Goal: Task Accomplishment & Management: Complete application form

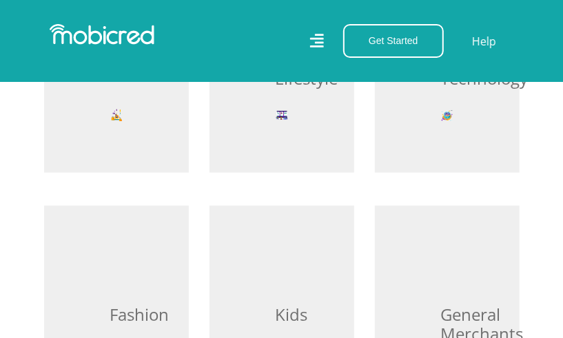
scroll to position [689, 0]
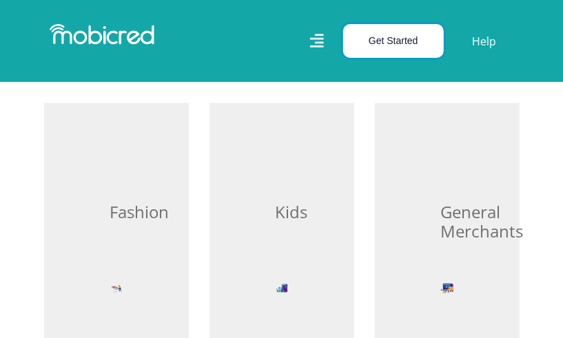
click at [359, 28] on button "Get Started" at bounding box center [393, 41] width 101 height 34
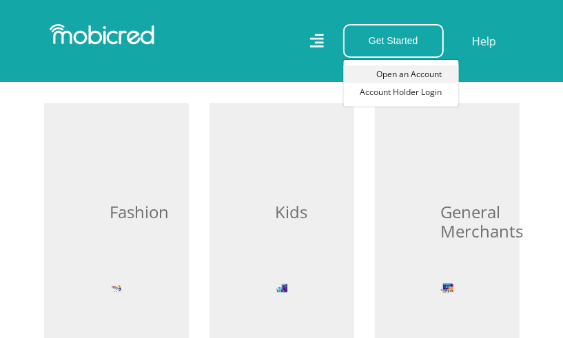
click at [413, 70] on link "Open an Account" at bounding box center [401, 74] width 115 height 18
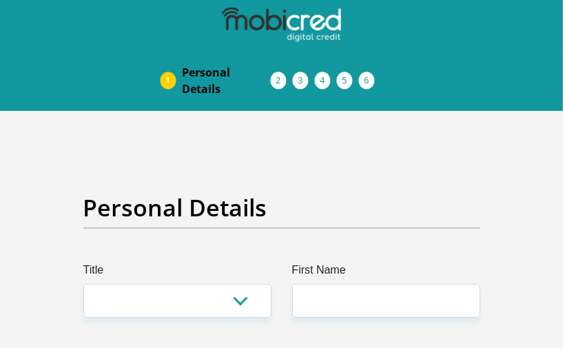
scroll to position [187, 0]
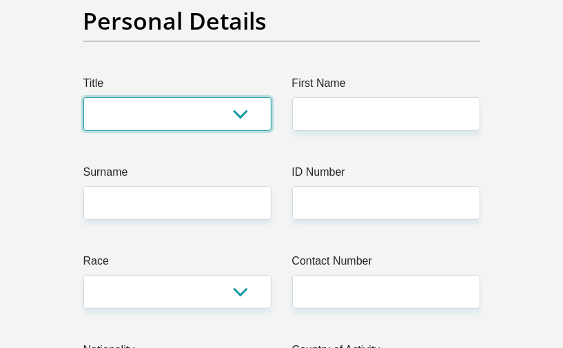
click at [143, 114] on select "Mr Ms Mrs Dr [PERSON_NAME]" at bounding box center [177, 114] width 188 height 34
select select "Mr"
click at [83, 97] on select "Mr Ms Mrs Dr Other" at bounding box center [177, 114] width 188 height 34
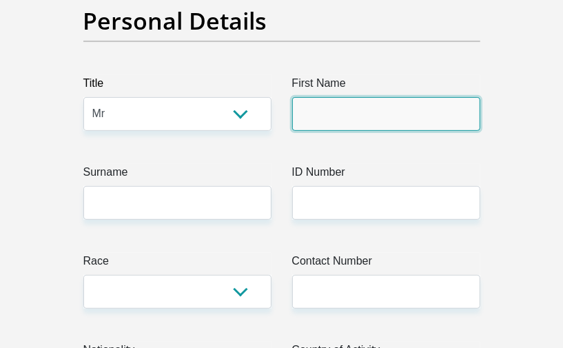
click at [337, 105] on input "First Name" at bounding box center [386, 114] width 188 height 34
type input "Jan"
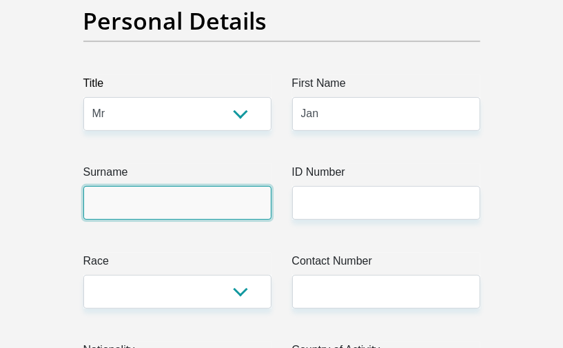
type input "VanderMerwe"
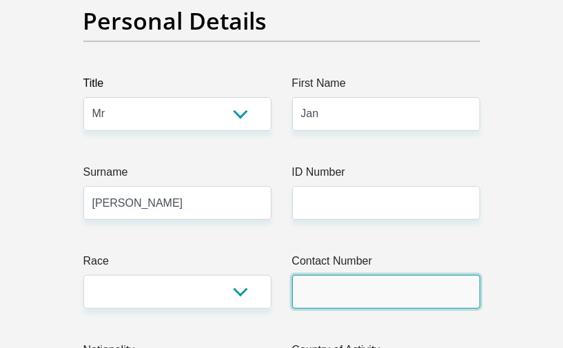
type input "0732861022"
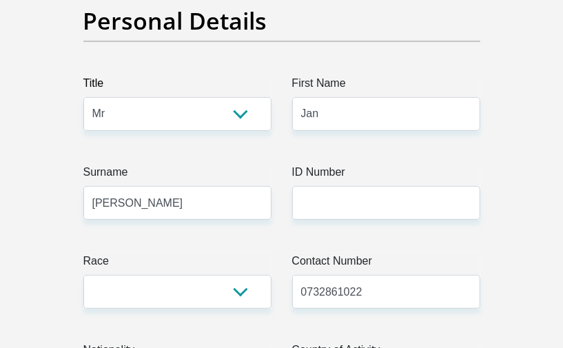
select select "ZAF"
type input "Begonia ave"
type input "Virginia"
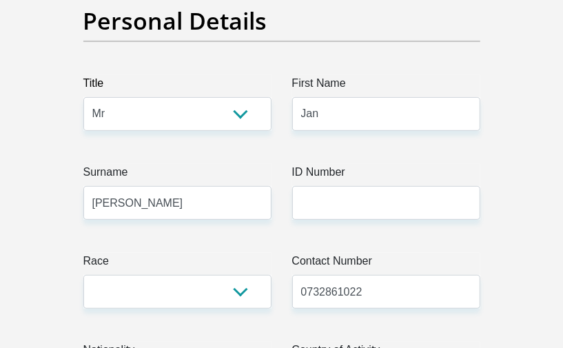
type input "9490"
type input "Jan"
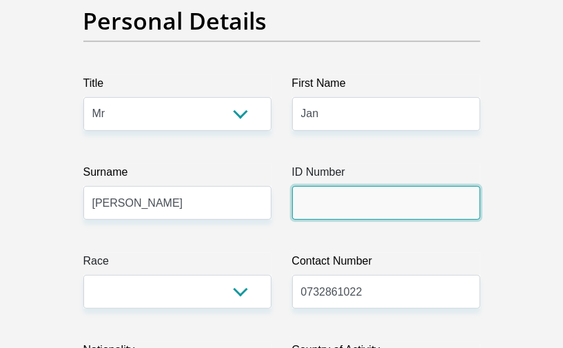
click at [336, 202] on input "ID Number" at bounding box center [386, 203] width 188 height 34
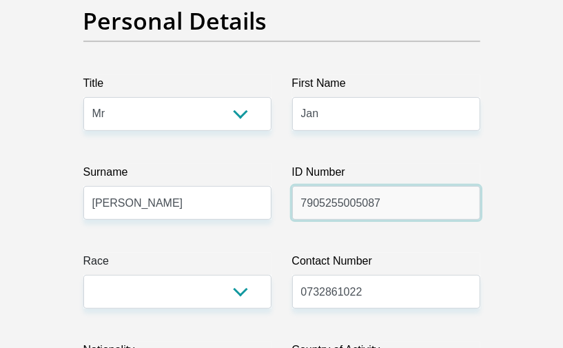
type input "7905255005087"
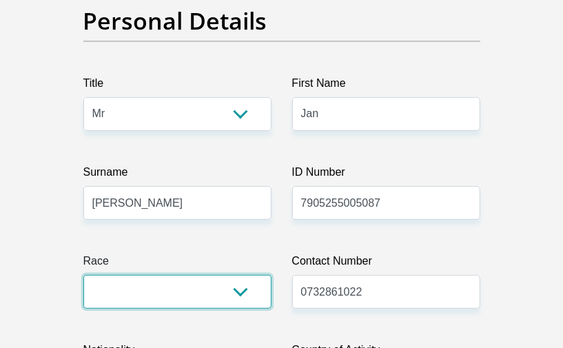
click at [253, 298] on select "Black Coloured Indian White Other" at bounding box center [177, 292] width 188 height 34
select select "4"
click at [83, 275] on select "Black Coloured Indian White Other" at bounding box center [177, 292] width 188 height 34
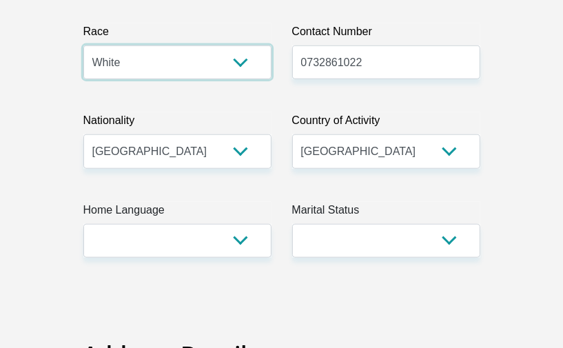
scroll to position [438, 0]
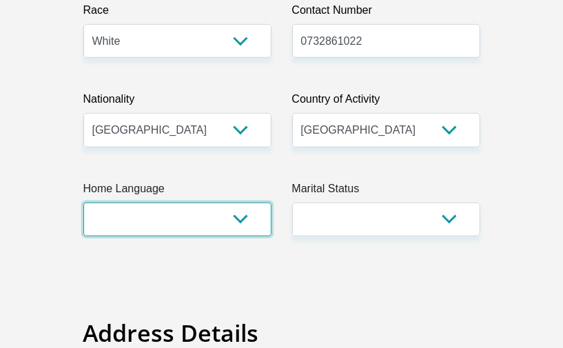
click at [207, 222] on select "Afrikaans English Sepedi South Ndebele Southern Sotho Swati Tsonga Tswana Venda…" at bounding box center [177, 219] width 188 height 34
select select "afr"
click at [83, 202] on select "Afrikaans English Sepedi South Ndebele Southern Sotho Swati Tsonga Tswana Venda…" at bounding box center [177, 219] width 188 height 34
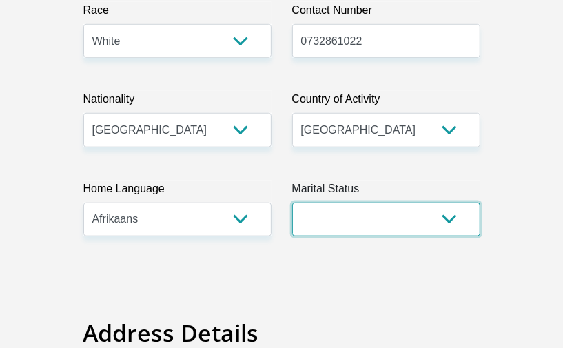
click at [390, 215] on select "Married ANC Single Divorced Widowed Married COP or Customary Law" at bounding box center [386, 219] width 188 height 34
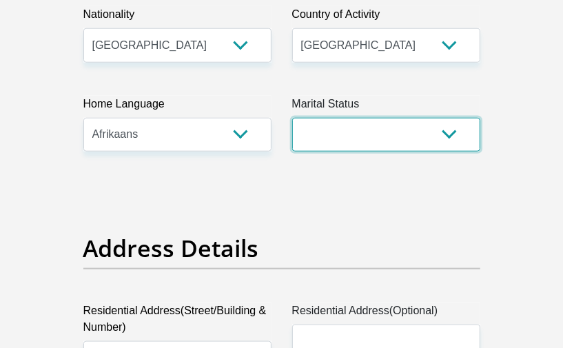
scroll to position [554, 0]
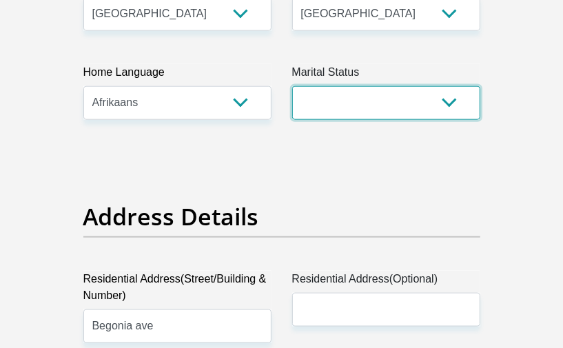
click at [448, 105] on select "Married ANC Single Divorced Widowed Married COP or Customary Law" at bounding box center [386, 103] width 188 height 34
select select "5"
click at [292, 86] on select "Married ANC Single Divorced Widowed Married COP or Customary Law" at bounding box center [386, 103] width 188 height 34
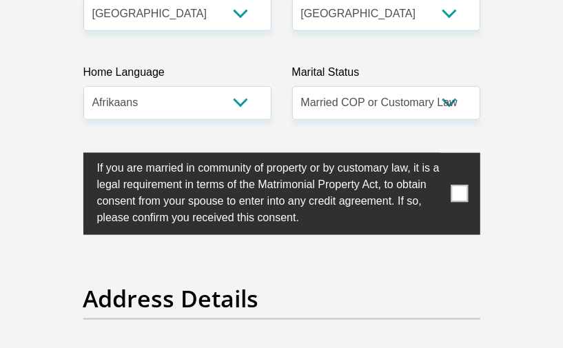
click at [463, 194] on span at bounding box center [458, 193] width 17 height 17
click at [70, 156] on input "checkbox" at bounding box center [70, 156] width 0 height 0
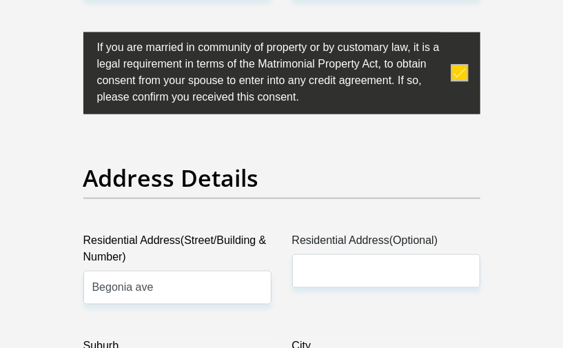
scroll to position [742, 0]
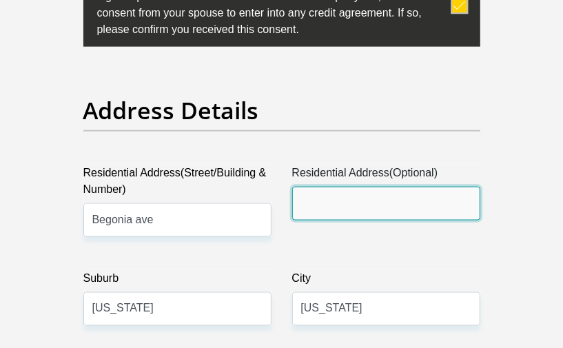
click at [361, 213] on input "Residential Address(Optional)" at bounding box center [386, 204] width 188 height 34
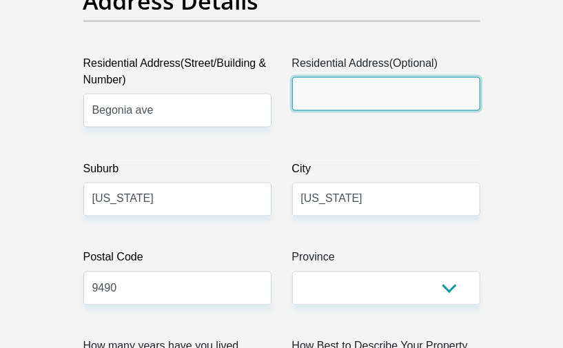
scroll to position [868, 0]
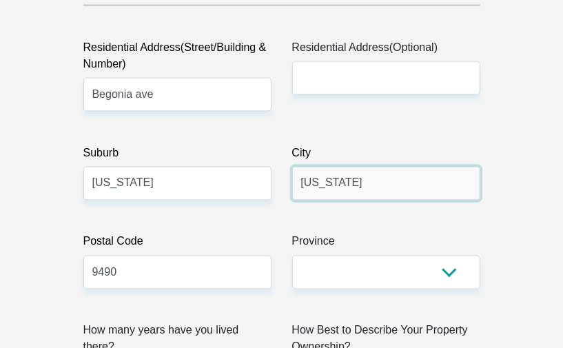
click at [351, 191] on input "Virginia" at bounding box center [386, 184] width 188 height 34
type input "Welkom"
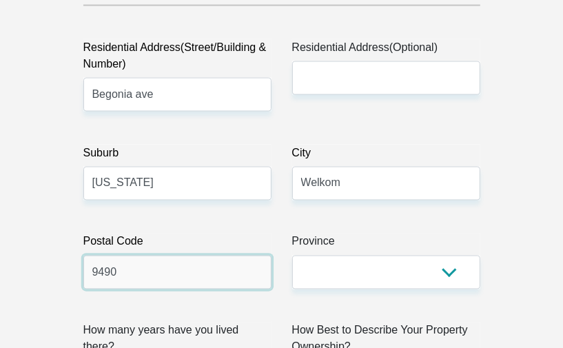
click at [251, 283] on input "9490" at bounding box center [177, 273] width 188 height 34
type input "9430"
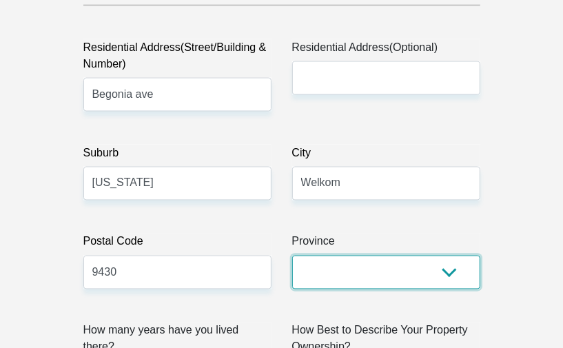
click at [330, 269] on select "Eastern Cape Free State Gauteng KwaZulu-Natal Limpopo Mpumalanga Northern Cape …" at bounding box center [386, 273] width 188 height 34
select select "Free State"
click at [292, 256] on select "Eastern Cape Free State Gauteng KwaZulu-Natal Limpopo Mpumalanga Northern Cape …" at bounding box center [386, 273] width 188 height 34
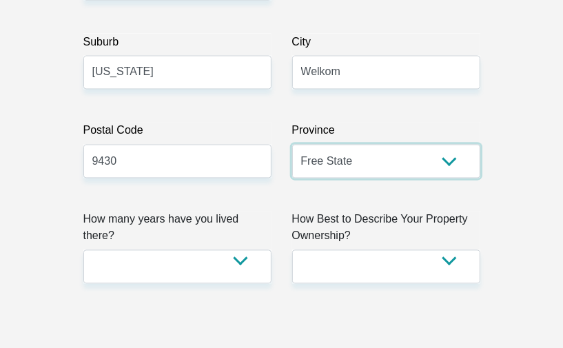
scroll to position [992, 0]
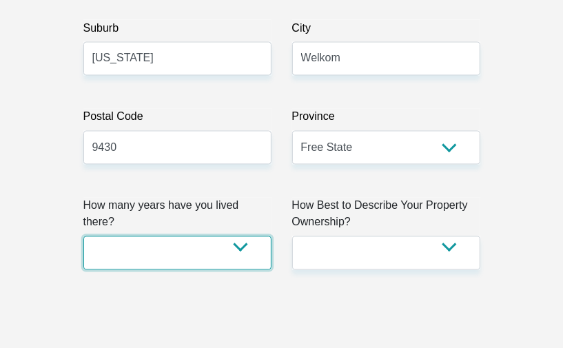
click at [241, 236] on select "less than 1 year 1-3 years 3-5 years 5+ years" at bounding box center [177, 253] width 188 height 34
select select "2"
click at [83, 236] on select "less than 1 year 1-3 years 3-5 years 5+ years" at bounding box center [177, 253] width 188 height 34
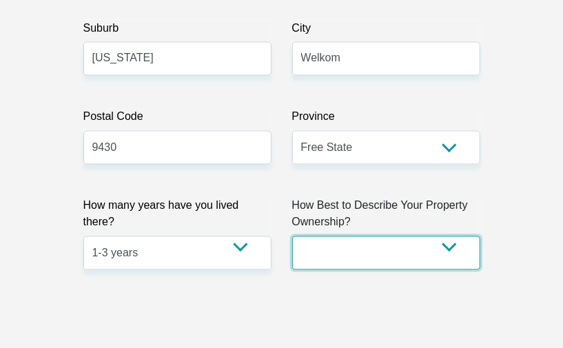
click at [346, 240] on select "Owned Rented Family Owned Company Dwelling" at bounding box center [386, 253] width 188 height 34
select select "Rented"
click at [292, 236] on select "Owned Rented Family Owned Company Dwelling" at bounding box center [386, 253] width 188 height 34
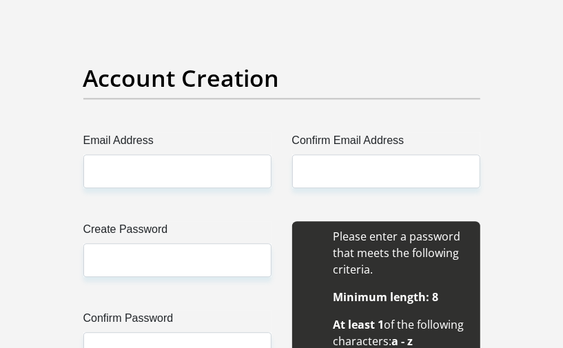
scroll to position [1306, 0]
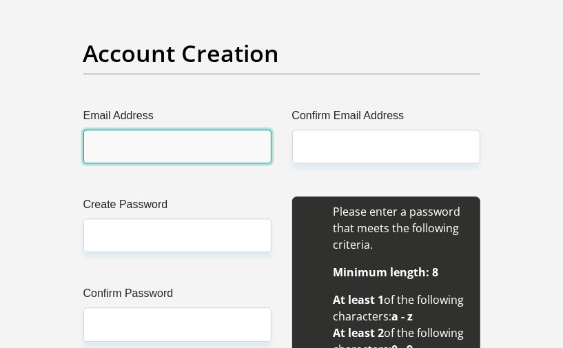
click at [184, 145] on input "Email Address" at bounding box center [177, 146] width 188 height 34
type input "vdmerwe546@gmail.com"
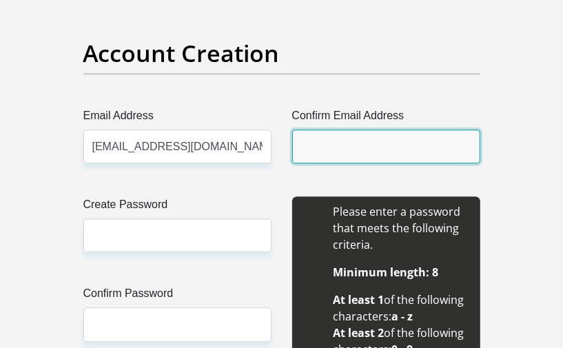
type input "vdmerwe546@gmail.com"
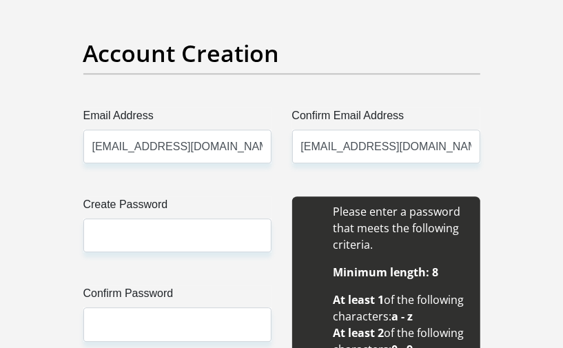
type input "Jan"
type input "Van der Merwe"
type input "0732861022"
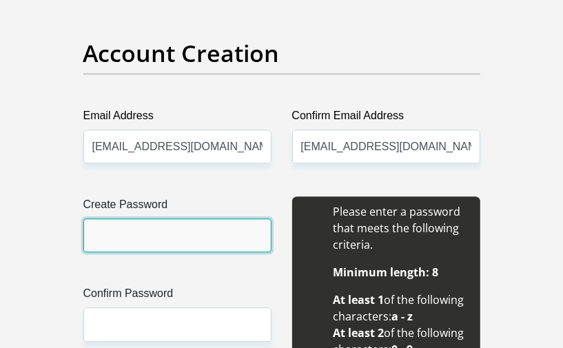
click at [192, 229] on input "Create Password" at bounding box center [177, 235] width 188 height 34
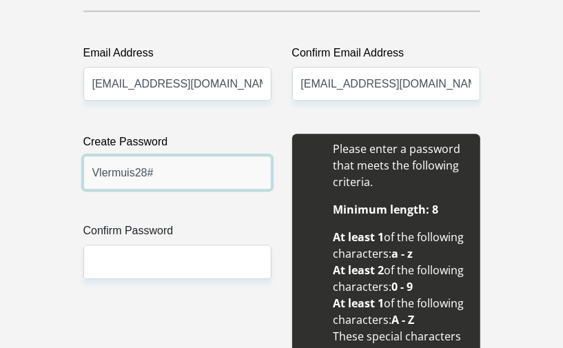
scroll to position [1431, 0]
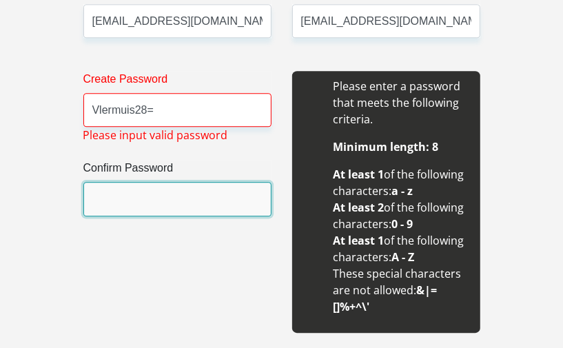
click at [200, 200] on input "Confirm Password" at bounding box center [177, 199] width 188 height 34
click at [198, 200] on input "Confirm Password" at bounding box center [177, 199] width 188 height 34
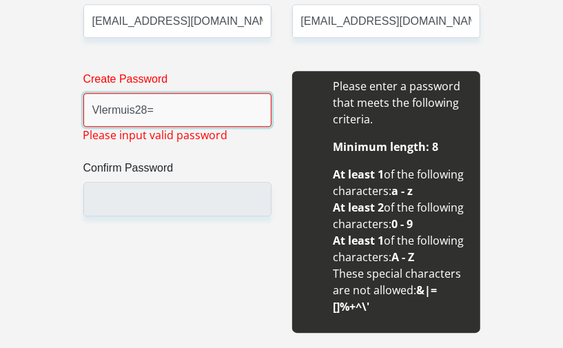
click at [214, 107] on input "Vlermuis28=" at bounding box center [177, 110] width 188 height 34
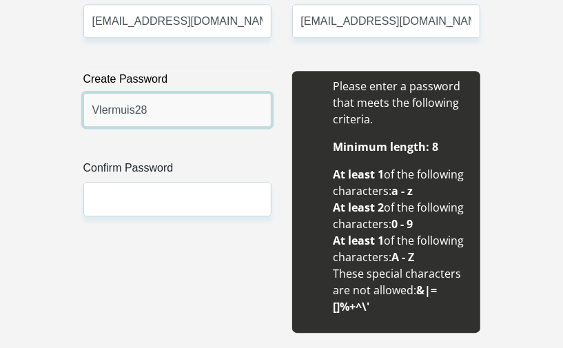
type input "Vlermuis28"
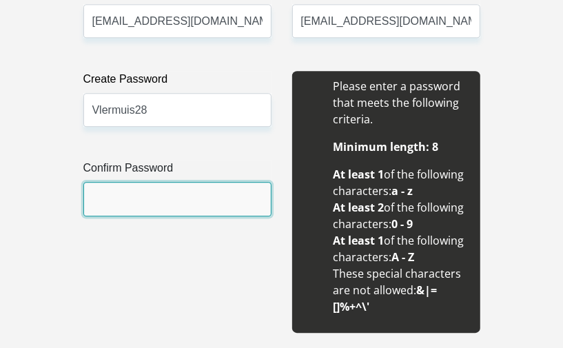
click at [180, 194] on input "Confirm Password" at bounding box center [177, 199] width 188 height 34
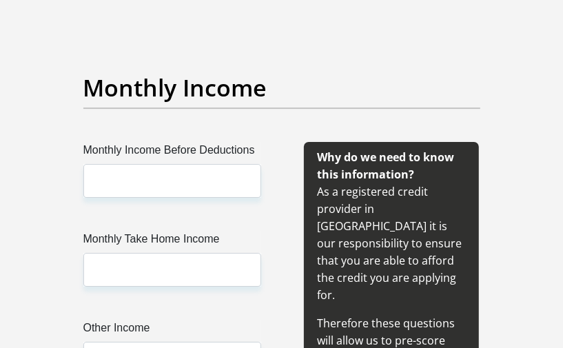
scroll to position [1807, 0]
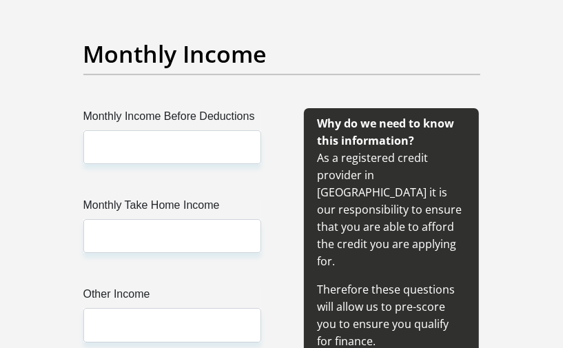
type input "Vlermuis28"
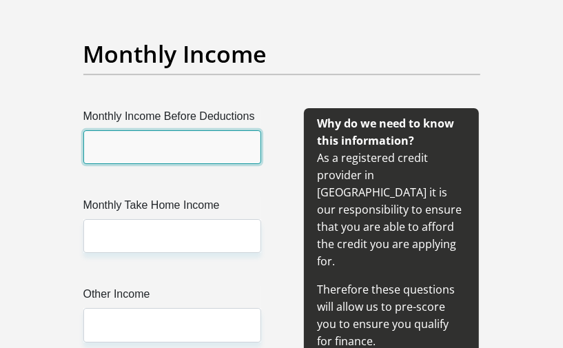
click at [184, 145] on input "Monthly Income Before Deductions" at bounding box center [172, 147] width 178 height 34
type input "14000"
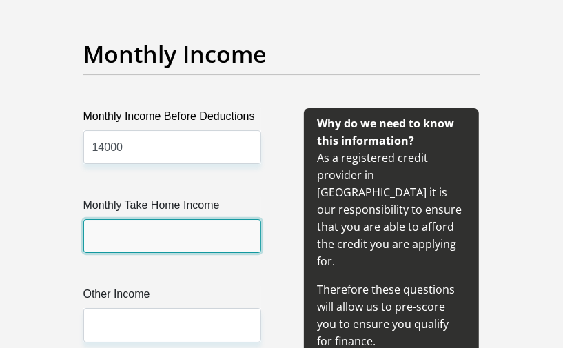
click at [158, 237] on input "Monthly Take Home Income" at bounding box center [172, 236] width 178 height 34
type input "13000"
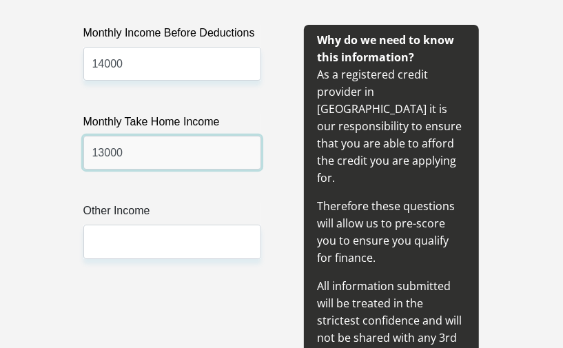
scroll to position [1932, 0]
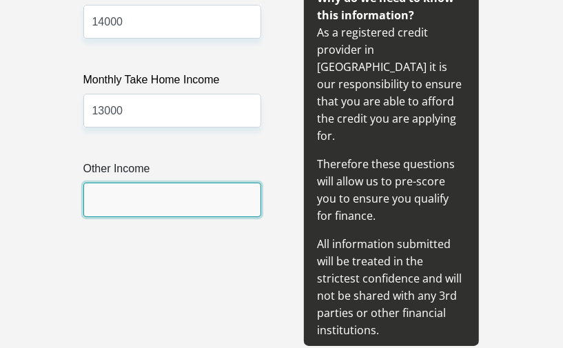
click at [163, 203] on input "Other Income" at bounding box center [172, 200] width 178 height 34
type input "3000"
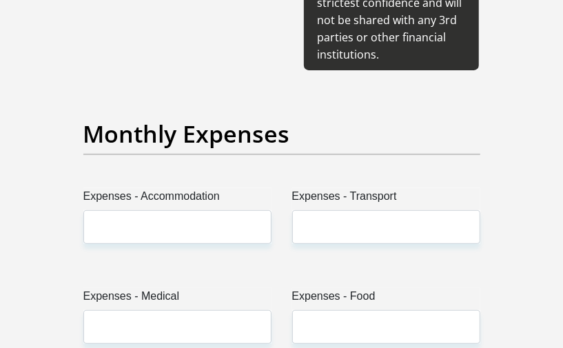
scroll to position [2245, 0]
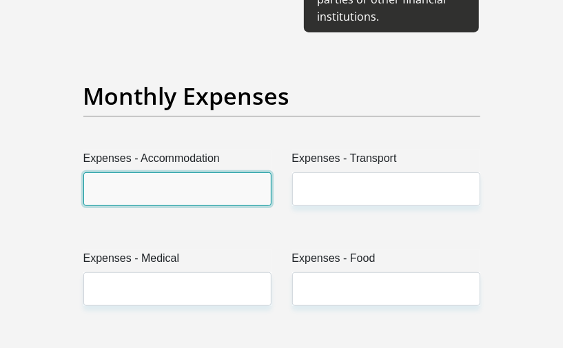
click at [191, 172] on input "Expenses - Accommodation" at bounding box center [177, 189] width 188 height 34
type input "800"
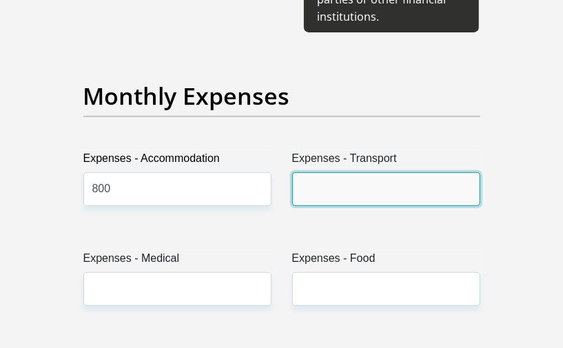
click at [317, 172] on input "Expenses - Transport" at bounding box center [386, 189] width 188 height 34
type input "200"
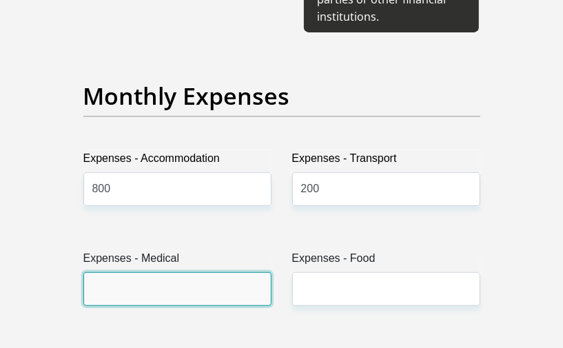
click at [227, 272] on input "Expenses - Medical" at bounding box center [177, 289] width 188 height 34
type input "380"
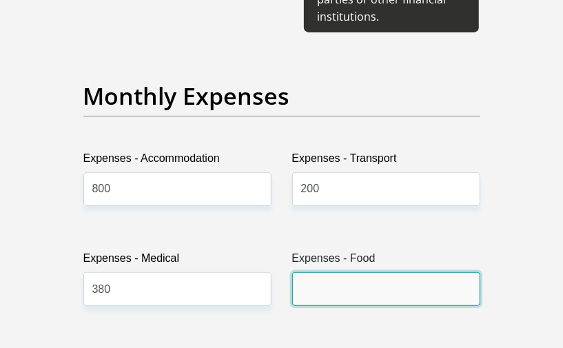
click at [342, 272] on input "Expenses - Food" at bounding box center [386, 289] width 188 height 34
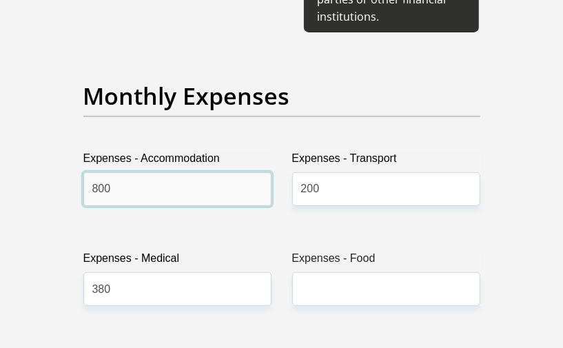
click at [146, 172] on input "800" at bounding box center [177, 189] width 188 height 34
type input "8"
type input "500"
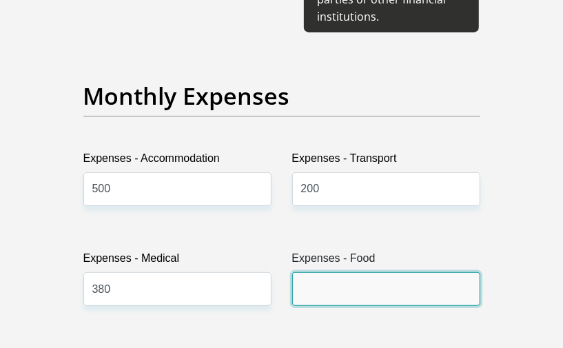
click at [320, 272] on input "Expenses - Food" at bounding box center [386, 289] width 188 height 34
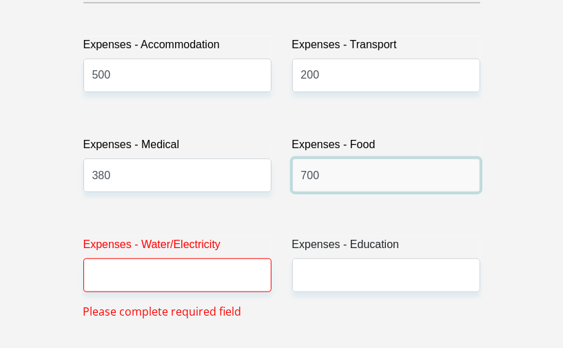
scroll to position [2370, 0]
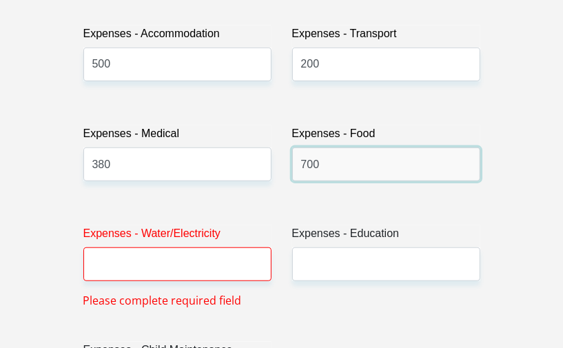
type input "700"
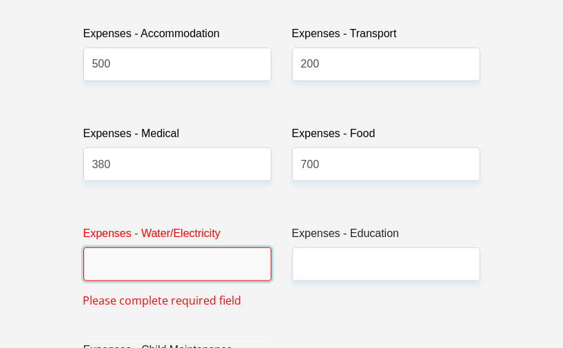
click at [259, 247] on input "Expenses - Water/Electricity" at bounding box center [177, 264] width 188 height 34
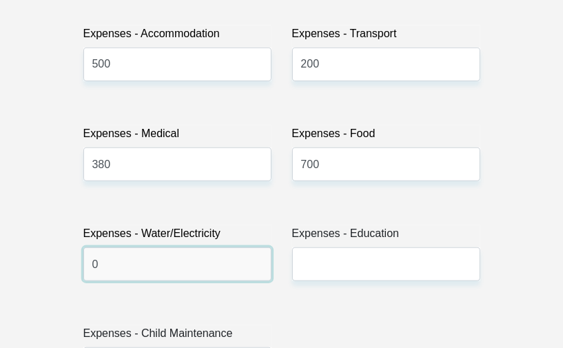
type input "0"
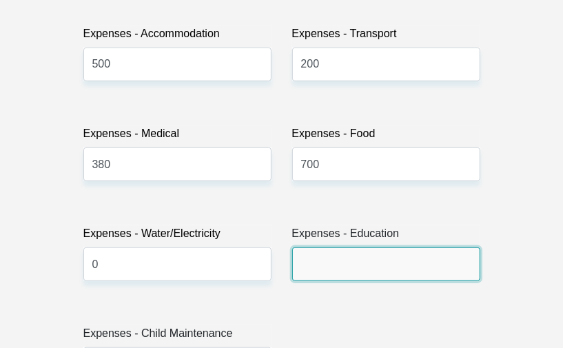
click at [371, 247] on input "Expenses - Education" at bounding box center [386, 264] width 188 height 34
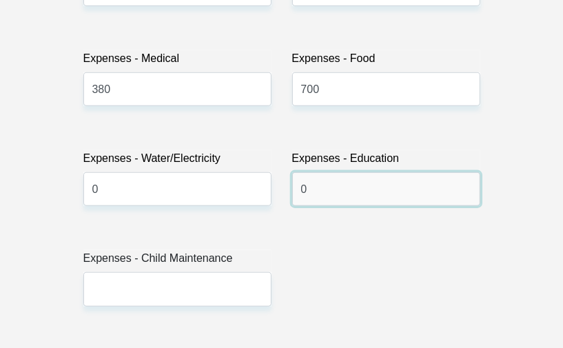
scroll to position [2558, 0]
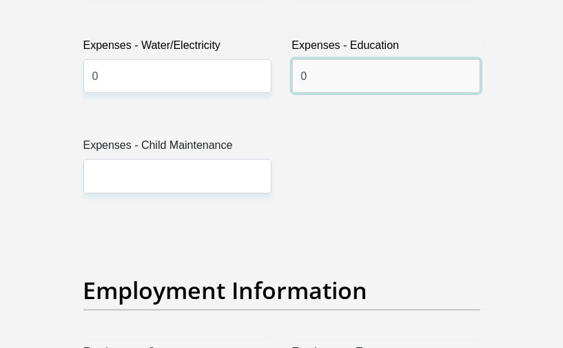
type input "0"
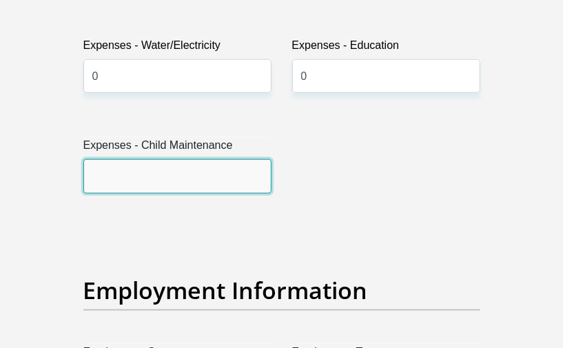
click at [257, 159] on input "Expenses - Child Maintenance" at bounding box center [177, 176] width 188 height 34
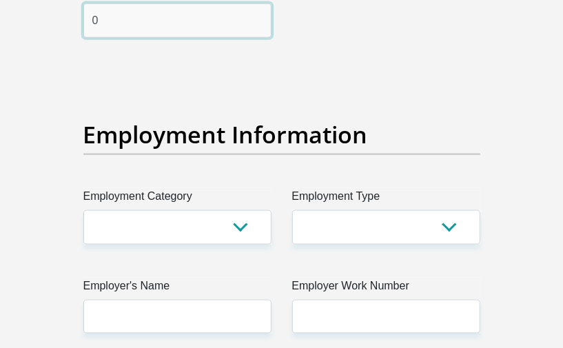
scroll to position [2746, 0]
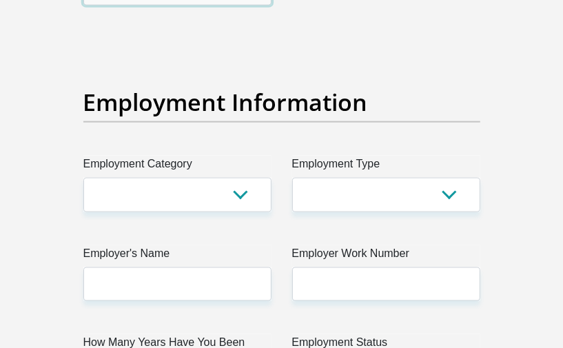
type input "0"
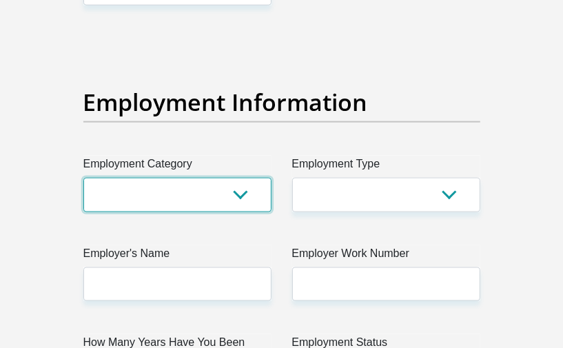
click at [193, 178] on select "AGRICULTURE ALCOHOL & TOBACCO CONSTRUCTION MATERIALS METALLURGY EQUIPMENT FOR R…" at bounding box center [177, 195] width 188 height 34
select select "6"
click at [83, 178] on select "AGRICULTURE ALCOHOL & TOBACCO CONSTRUCTION MATERIALS METALLURGY EQUIPMENT FOR R…" at bounding box center [177, 195] width 188 height 34
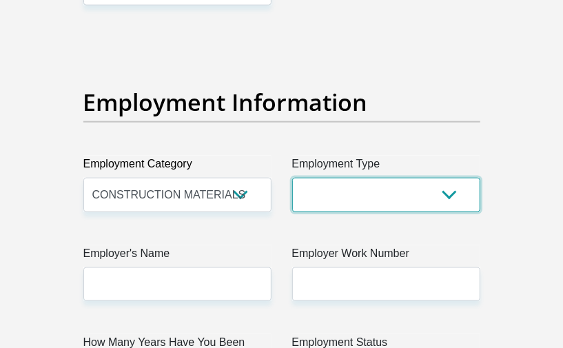
click at [337, 178] on select "College/Lecturer Craft Seller Creative Driver Executive Farmer Forces - Non Com…" at bounding box center [386, 195] width 188 height 34
select select "Semi-Professional Worker"
click at [292, 178] on select "College/Lecturer Craft Seller Creative Driver Executive Farmer Forces - Non Com…" at bounding box center [386, 195] width 188 height 34
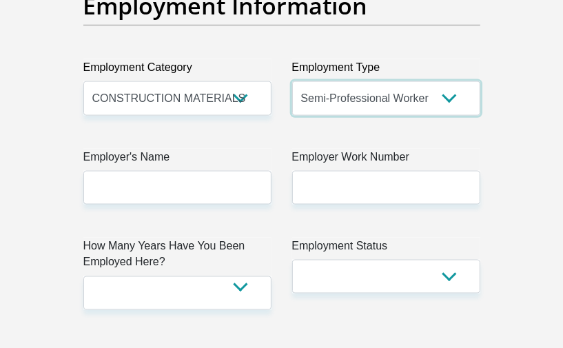
scroll to position [2871, 0]
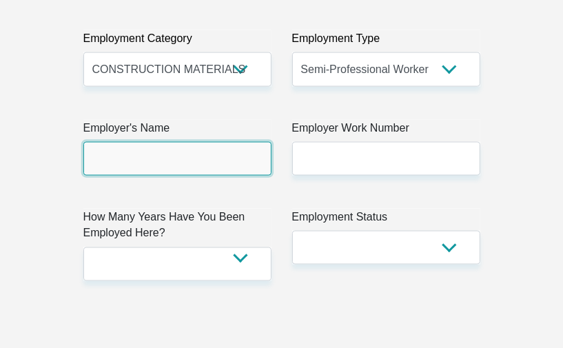
click at [237, 142] on input "Employer's Name" at bounding box center [177, 159] width 188 height 34
type input "ABCSolar"
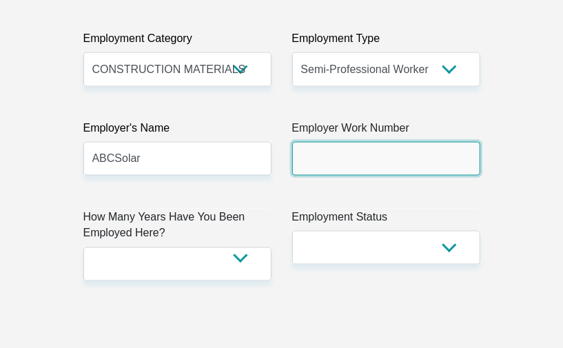
click at [329, 142] on input "Employer Work Number" at bounding box center [386, 159] width 188 height 34
type input "0792715382"
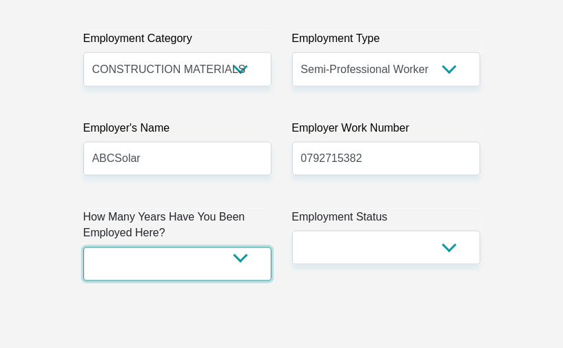
click at [187, 247] on select "less than 1 year 1-3 years 3-5 years 5+ years" at bounding box center [177, 264] width 188 height 34
select select "24"
click at [83, 247] on select "less than 1 year 1-3 years 3-5 years 5+ years" at bounding box center [177, 264] width 188 height 34
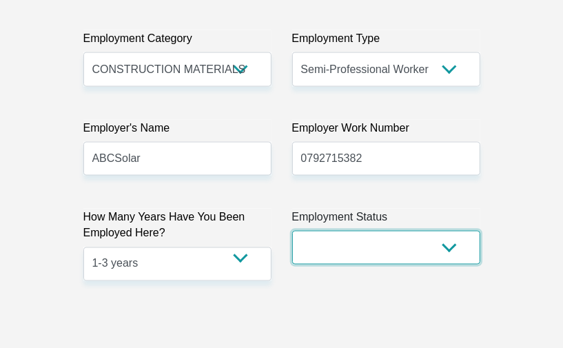
click at [358, 231] on select "Permanent/Full-time Part-time/Casual Contract Worker Self-Employed Housewife Re…" at bounding box center [386, 248] width 188 height 34
select select "1"
click at [292, 231] on select "Permanent/Full-time Part-time/Casual Contract Worker Self-Employed Housewife Re…" at bounding box center [386, 248] width 188 height 34
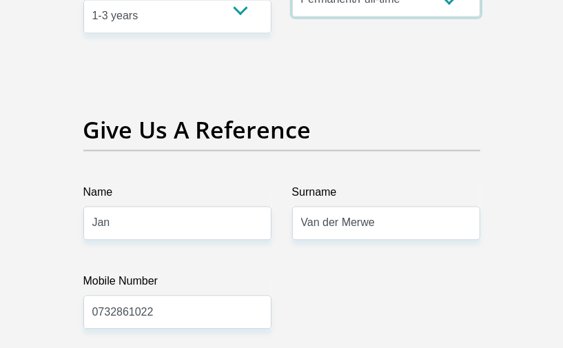
scroll to position [3121, 0]
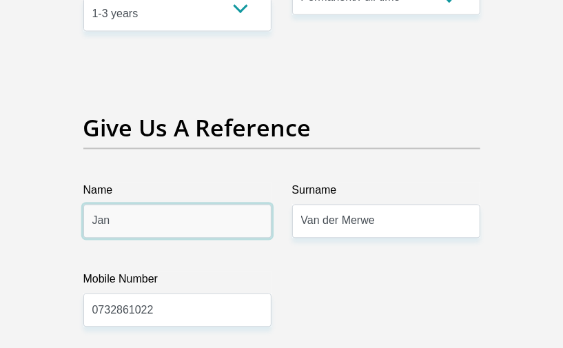
click at [171, 204] on input "Jan" at bounding box center [177, 221] width 188 height 34
type input "Lorna"
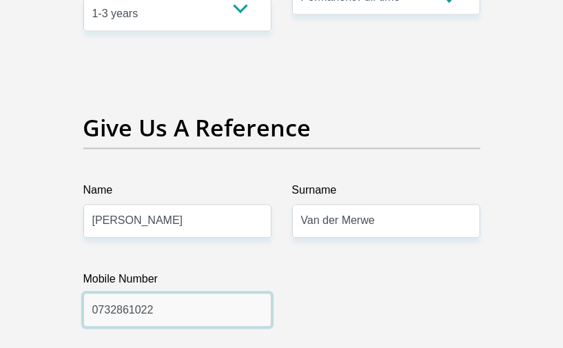
click at [171, 293] on input "0732861022" at bounding box center [177, 310] width 188 height 34
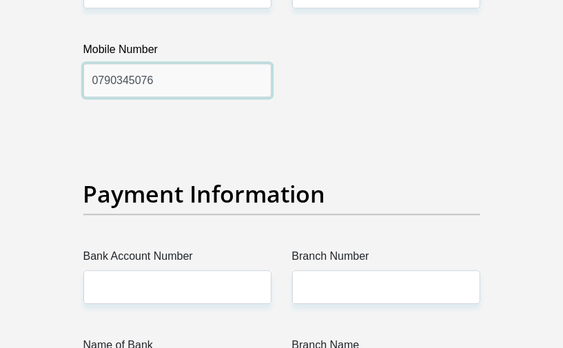
scroll to position [3372, 0]
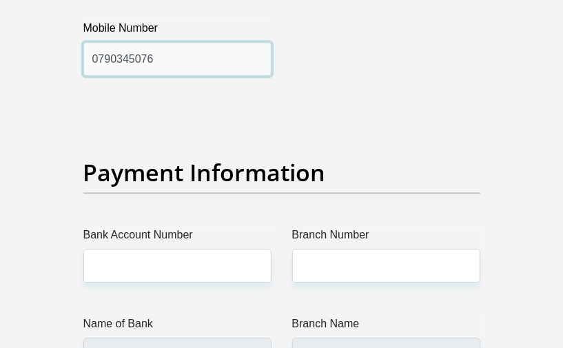
type input "0790345076"
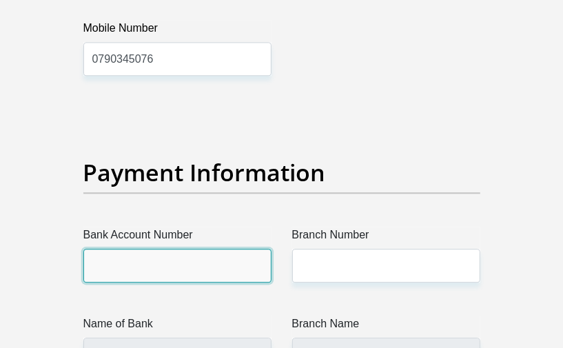
click at [173, 249] on input "Bank Account Number" at bounding box center [177, 266] width 188 height 34
type input "1389518963"
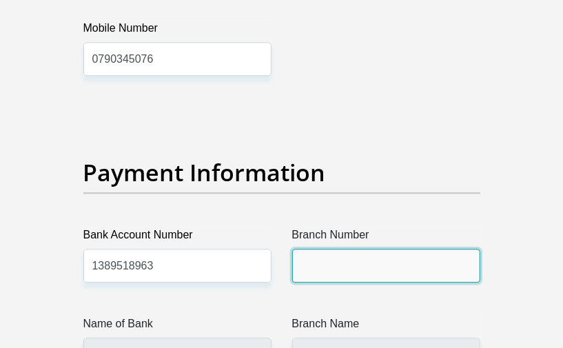
click at [358, 249] on input "Branch Number" at bounding box center [386, 266] width 188 height 34
type input "470010"
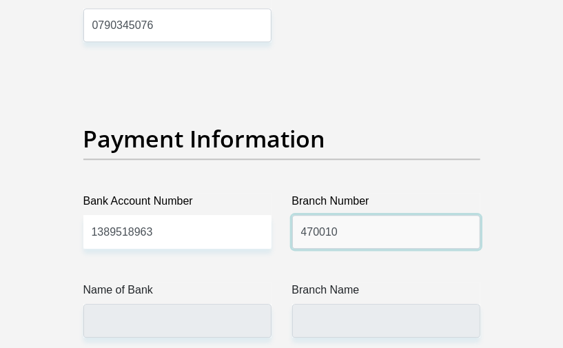
scroll to position [3497, 0]
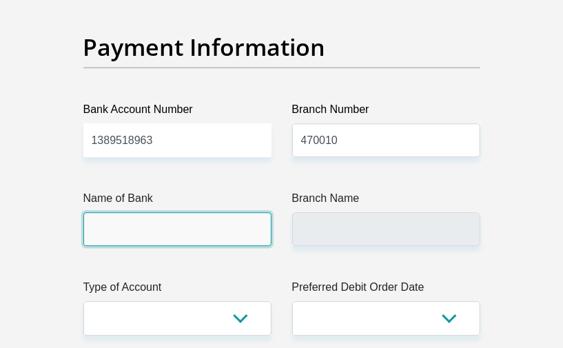
click at [149, 212] on input "Name of Bank" at bounding box center [177, 229] width 188 height 34
type input "CAPITEC BANK LIMITED"
type input "CAPITEC BANK CPC"
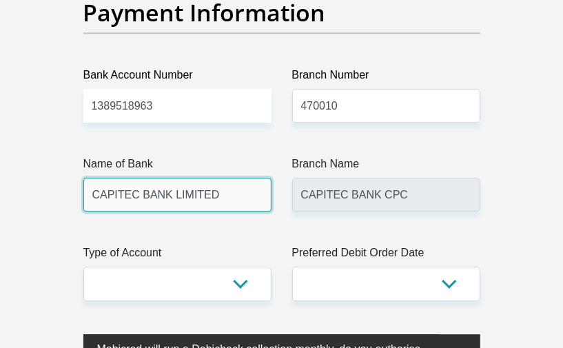
scroll to position [3560, 0]
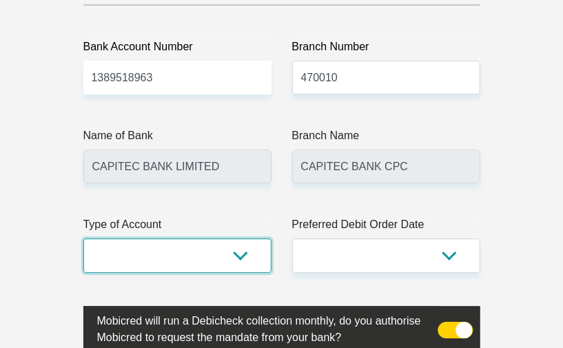
click at [160, 238] on select "Cheque Savings" at bounding box center [177, 255] width 188 height 34
select select "SAV"
click at [83, 238] on select "Cheque Savings" at bounding box center [177, 255] width 188 height 34
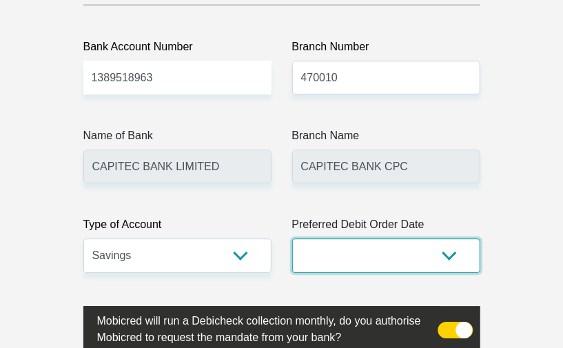
click at [367, 238] on select "1st 2nd 3rd 4th 5th 7th 18th 19th 20th 21st 22nd 23rd 24th 25th 26th 27th 28th …" at bounding box center [386, 255] width 188 height 34
select select "25"
click at [292, 238] on select "1st 2nd 3rd 4th 5th 7th 18th 19th 20th 21st 22nd 23rd 24th 25th 26th 27th 28th …" at bounding box center [386, 255] width 188 height 34
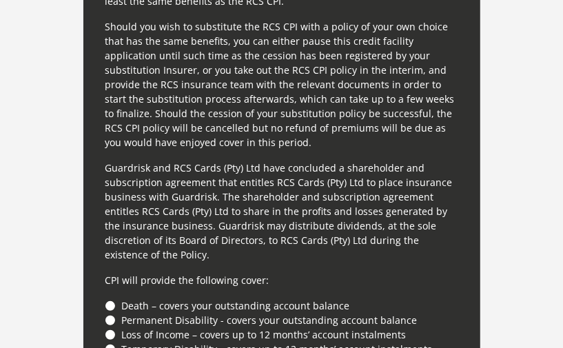
scroll to position [4186, 0]
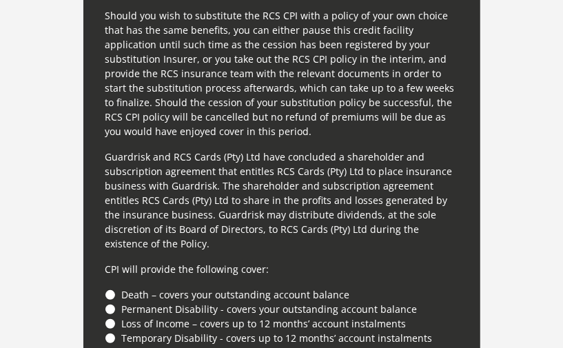
click at [107, 287] on li "Death – covers your outstanding account balance" at bounding box center [281, 294] width 353 height 14
click at [109, 287] on li "Death – covers your outstanding account balance" at bounding box center [281, 294] width 353 height 14
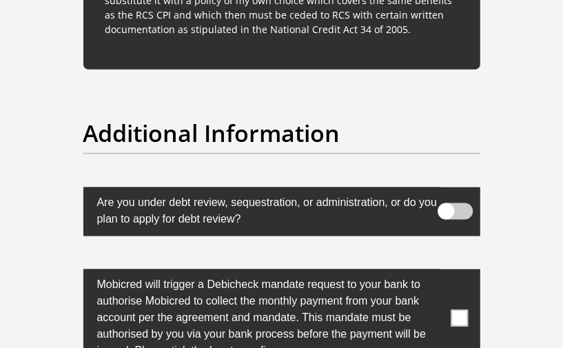
scroll to position [4812, 0]
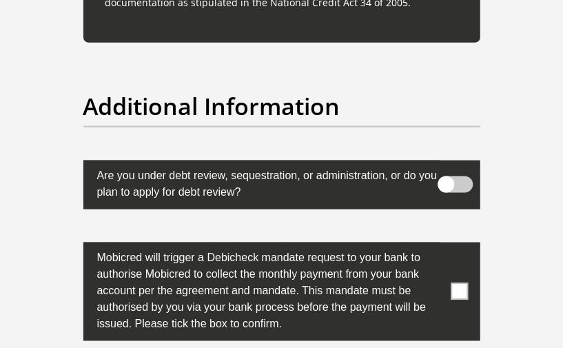
click at [455, 283] on span at bounding box center [458, 291] width 17 height 17
click at [446, 246] on input "checkbox" at bounding box center [446, 246] width 0 height 0
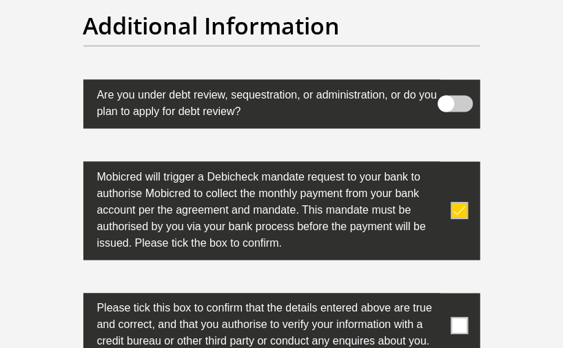
scroll to position [4937, 0]
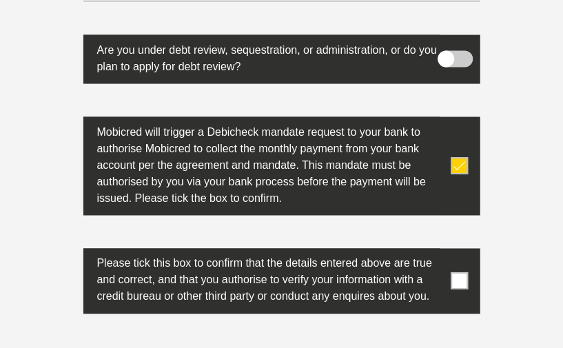
click at [457, 273] on span at bounding box center [458, 281] width 17 height 17
click at [446, 252] on input "checkbox" at bounding box center [446, 252] width 0 height 0
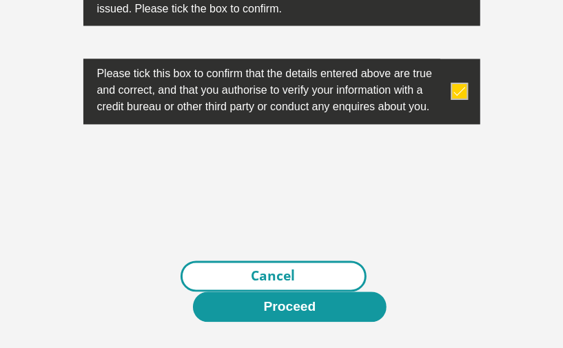
scroll to position [5125, 0]
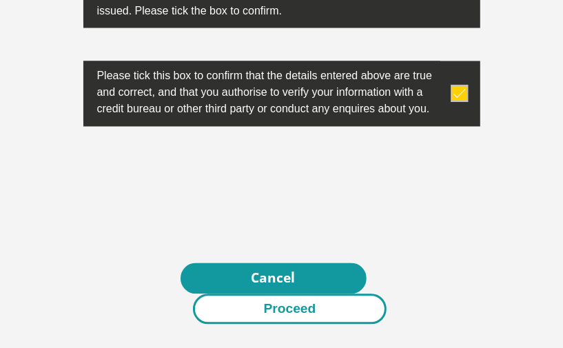
click at [289, 294] on button "Proceed" at bounding box center [290, 309] width 194 height 31
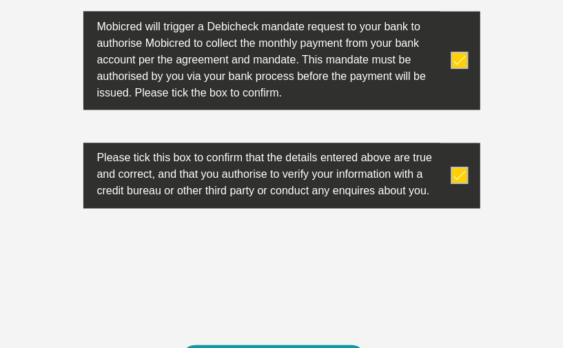
scroll to position [5105, 0]
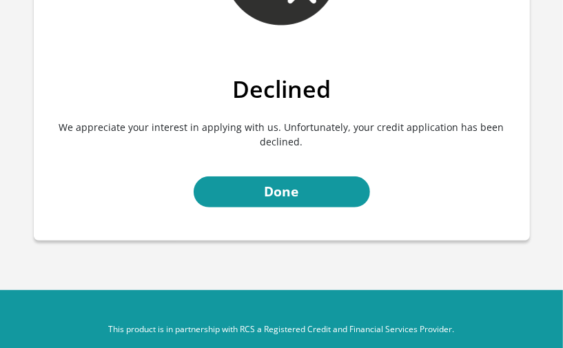
scroll to position [178, 0]
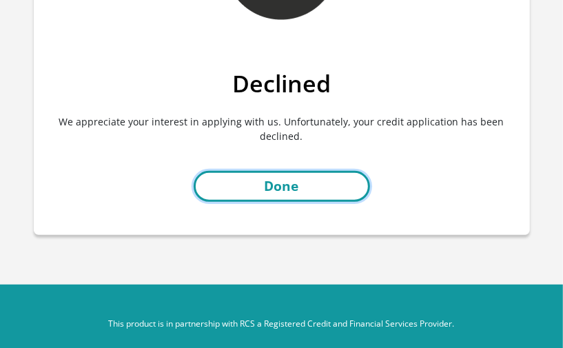
click at [304, 179] on link "Done" at bounding box center [282, 186] width 176 height 31
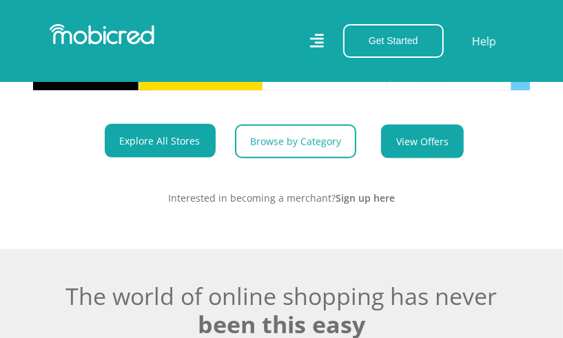
scroll to position [0, 1116]
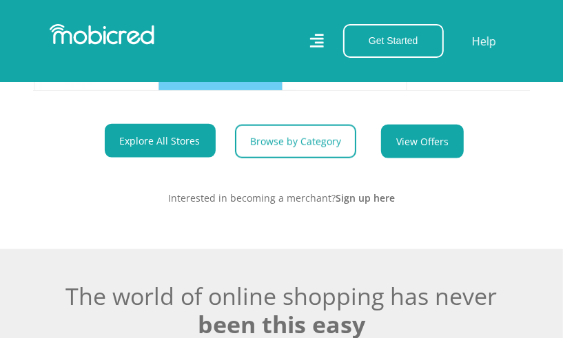
click at [417, 155] on link "View Offers" at bounding box center [422, 142] width 83 height 34
